Goal: Task Accomplishment & Management: Manage account settings

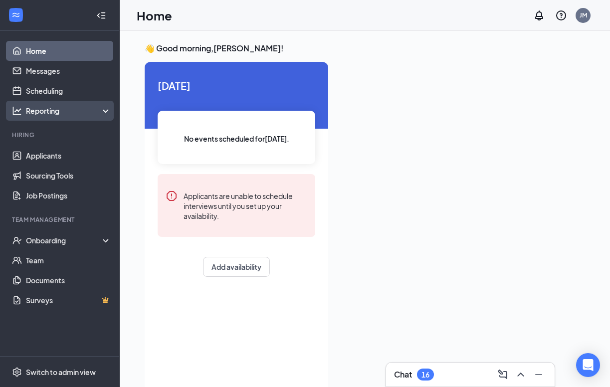
click at [74, 114] on div "Reporting" at bounding box center [69, 111] width 86 height 10
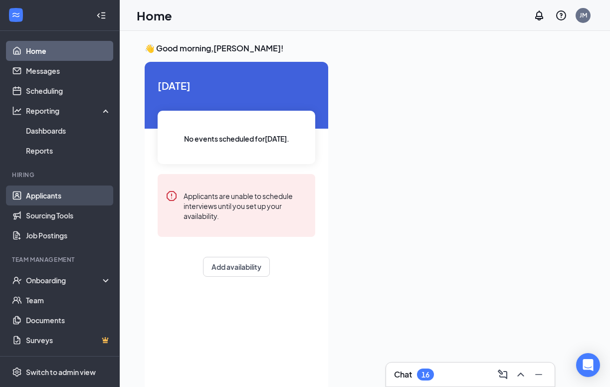
click at [67, 201] on link "Applicants" at bounding box center [68, 196] width 85 height 20
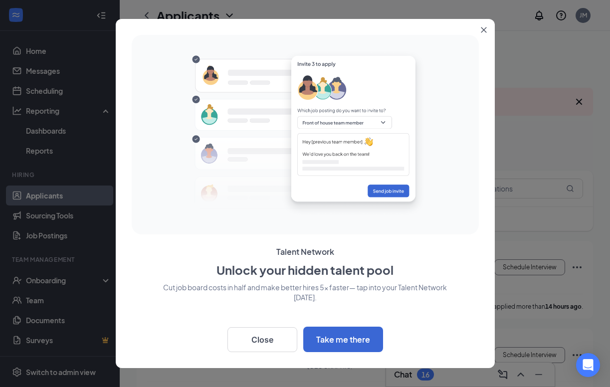
click at [487, 28] on button "Close" at bounding box center [486, 28] width 18 height 18
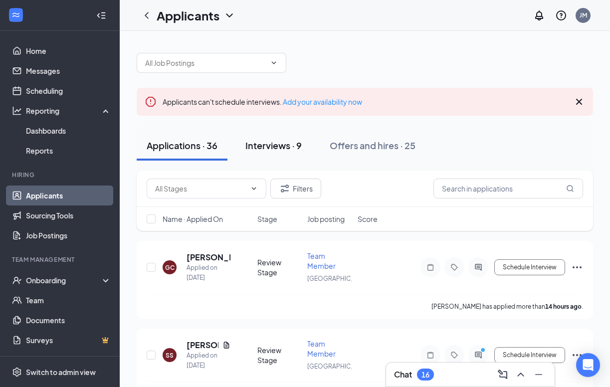
click at [276, 156] on button "Interviews · 9" at bounding box center [274, 146] width 76 height 30
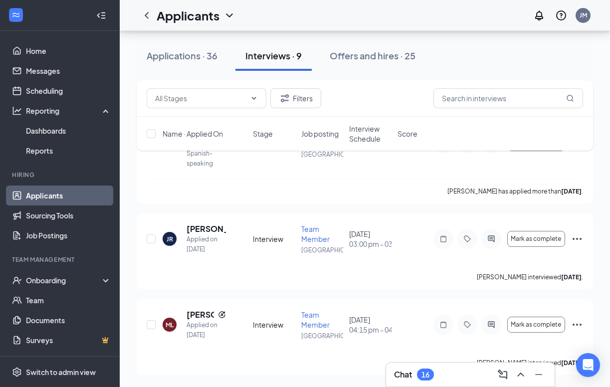
scroll to position [734, 0]
click at [190, 56] on div "Applications · 36" at bounding box center [182, 55] width 71 height 12
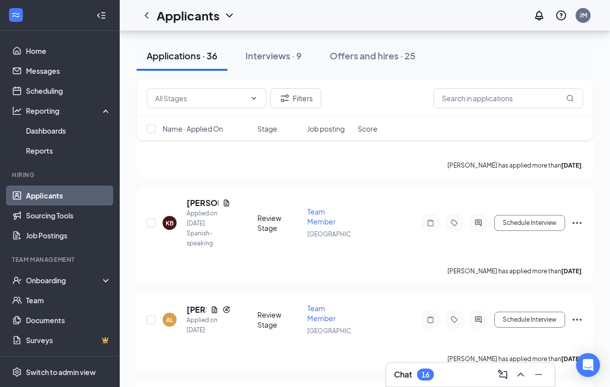
scroll to position [2994, 0]
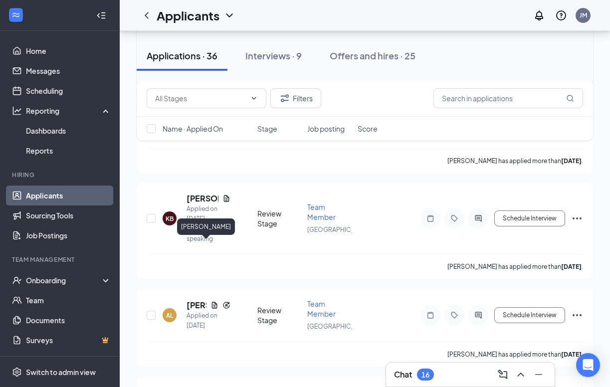
click at [200, 29] on h5 "[PERSON_NAME]" at bounding box center [203, 23] width 32 height 11
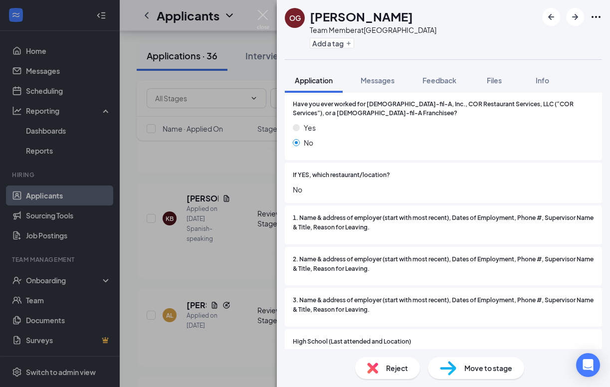
scroll to position [662, 0]
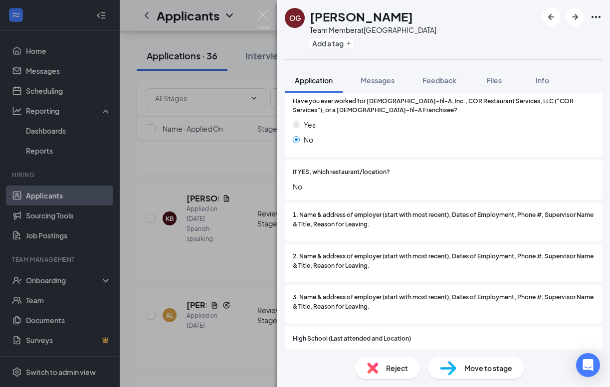
click at [268, 19] on img at bounding box center [263, 19] width 12 height 19
